Goal: Information Seeking & Learning: Learn about a topic

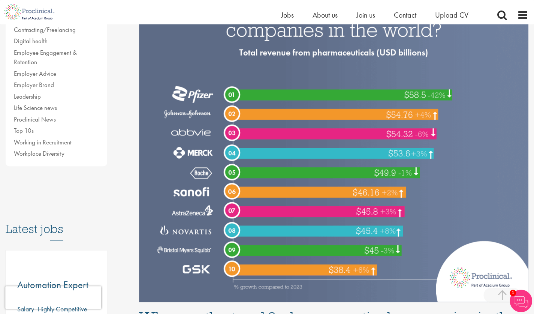
scroll to position [223, 0]
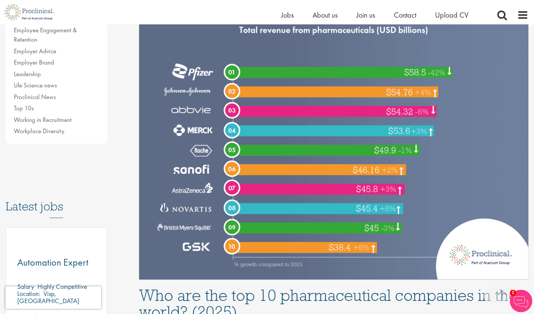
click at [278, 255] on img at bounding box center [333, 117] width 389 height 324
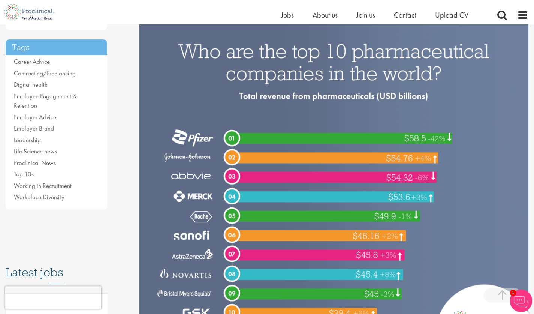
scroll to position [133, 0]
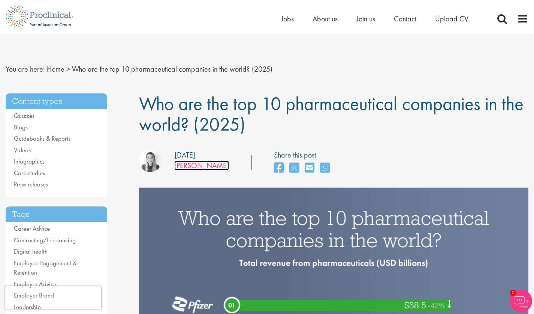
click at [205, 167] on link "[PERSON_NAME]" at bounding box center [201, 165] width 55 height 10
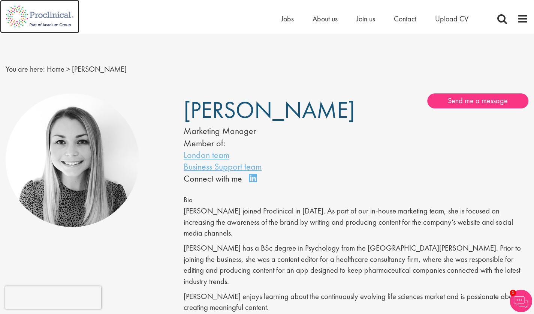
click at [52, 13] on img at bounding box center [39, 16] width 79 height 33
click at [58, 15] on img at bounding box center [39, 16] width 79 height 33
